Goal: Information Seeking & Learning: Check status

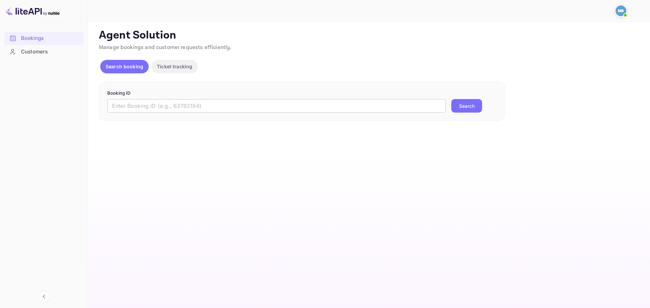
click at [218, 109] on input "text" at bounding box center [276, 106] width 339 height 14
paste input "9438476"
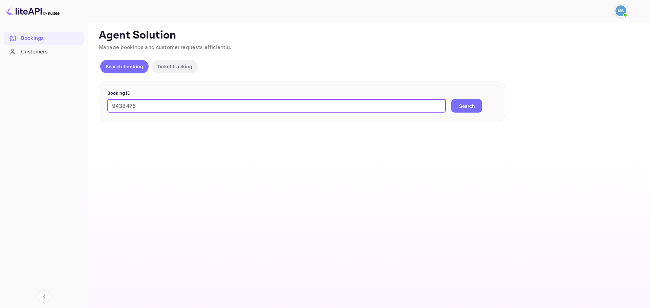
type input "9438476"
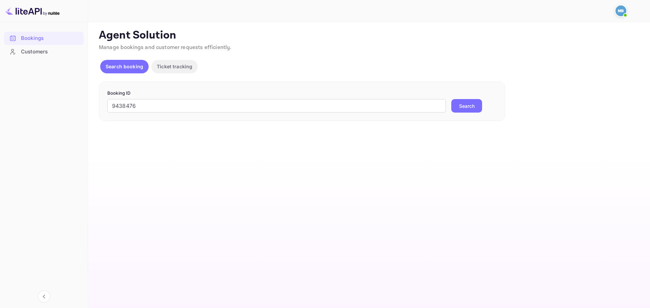
click at [471, 106] on button "Search" at bounding box center [466, 106] width 31 height 14
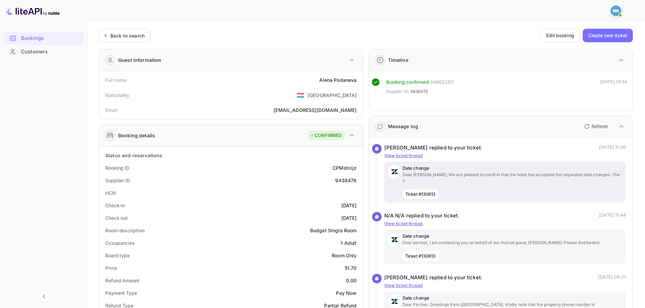
click at [478, 176] on p "Dear [PERSON_NAME], We are pleased to confirm that the hotel has accepted the r…" at bounding box center [512, 178] width 220 height 12
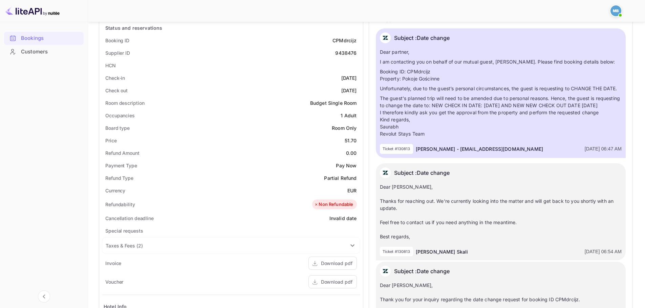
scroll to position [124, 0]
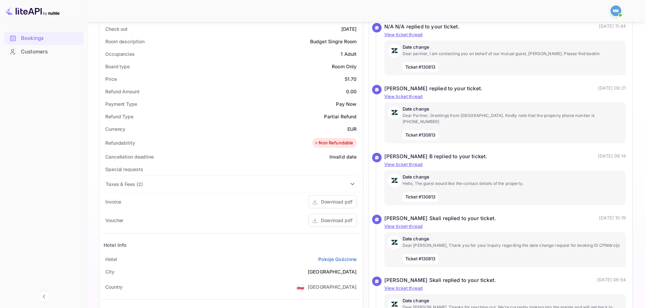
scroll to position [188, 0]
